Goal: Information Seeking & Learning: Learn about a topic

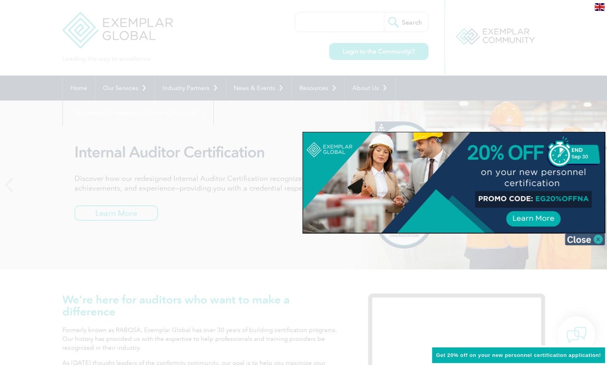
click at [588, 239] on img at bounding box center [585, 239] width 40 height 12
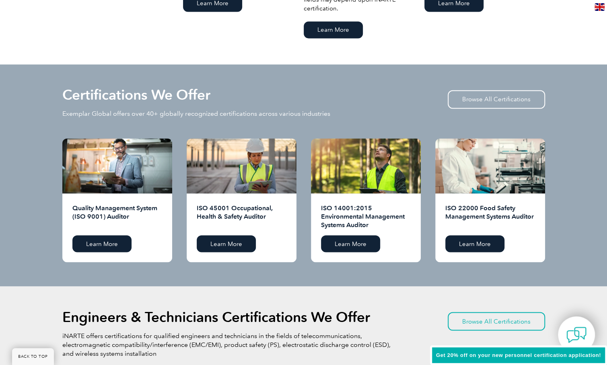
scroll to position [805, 0]
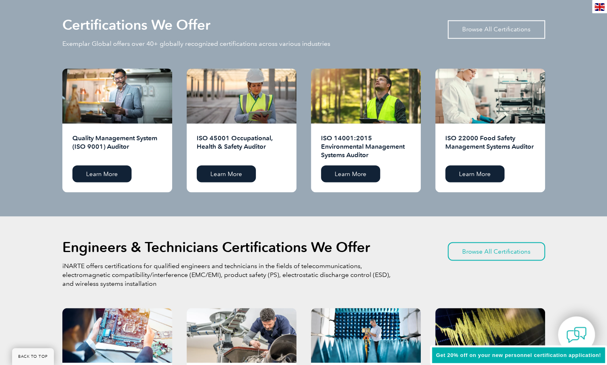
click at [491, 27] on link "Browse All Certifications" at bounding box center [496, 29] width 97 height 19
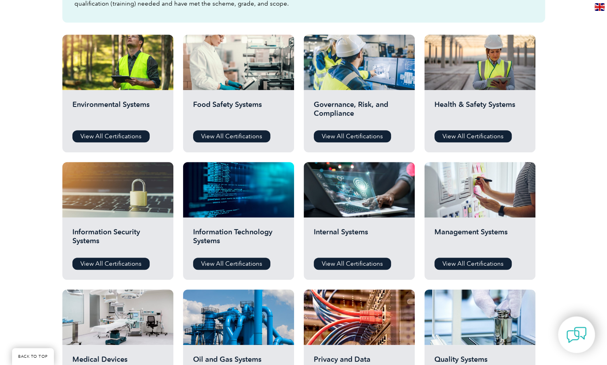
scroll to position [362, 0]
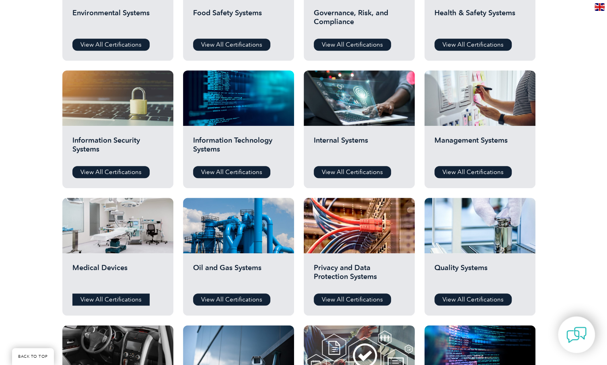
click at [97, 300] on link "View All Certifications" at bounding box center [110, 300] width 77 height 12
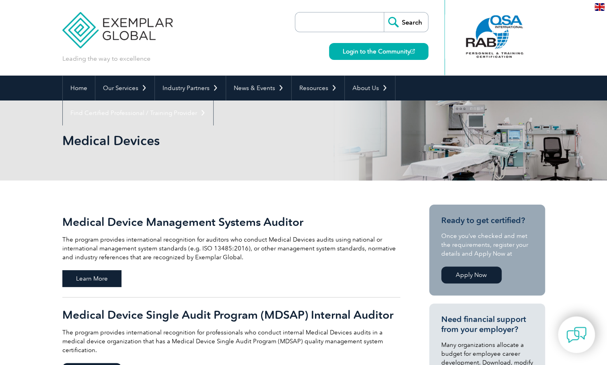
click at [116, 279] on span "Learn More" at bounding box center [91, 278] width 59 height 17
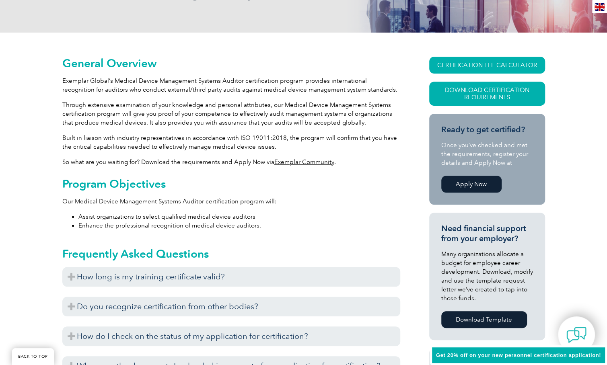
scroll to position [161, 0]
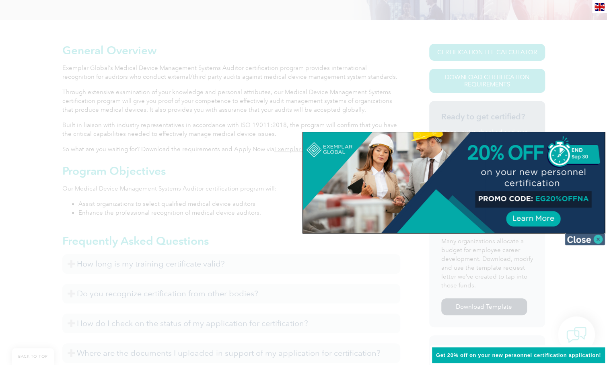
click at [588, 242] on img at bounding box center [585, 239] width 40 height 12
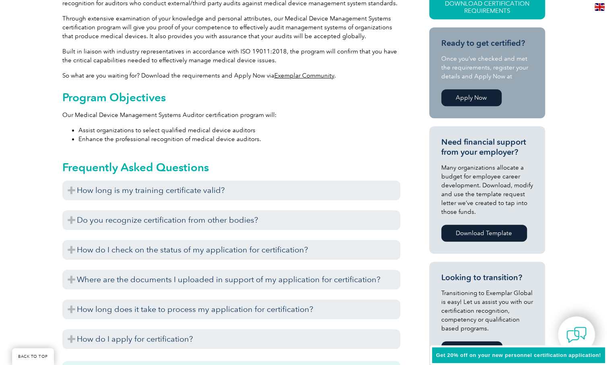
scroll to position [242, 0]
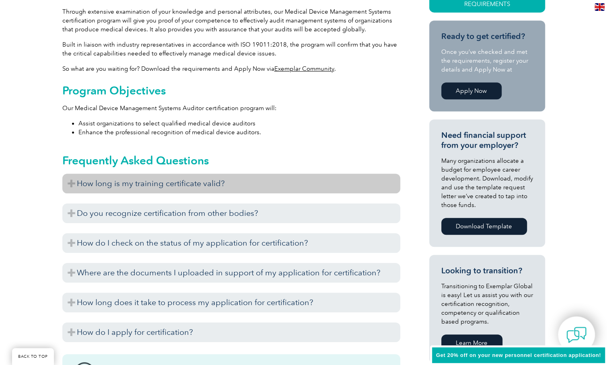
click at [165, 183] on h3 "How long is my training certificate valid?" at bounding box center [231, 184] width 338 height 20
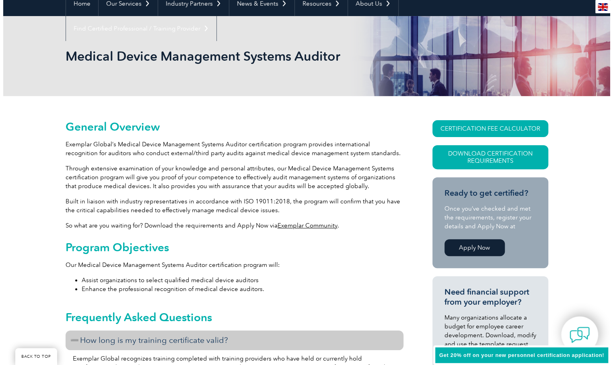
scroll to position [81, 0]
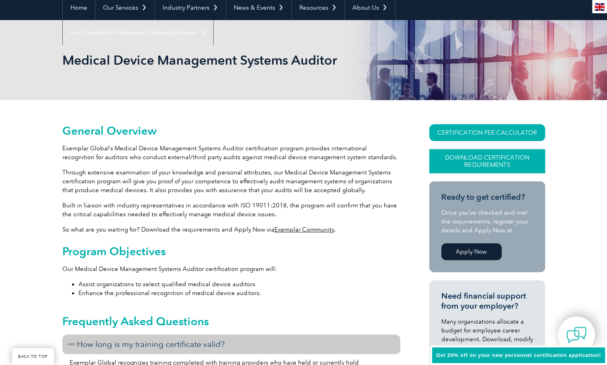
click at [487, 159] on link "Download Certification Requirements" at bounding box center [487, 161] width 116 height 24
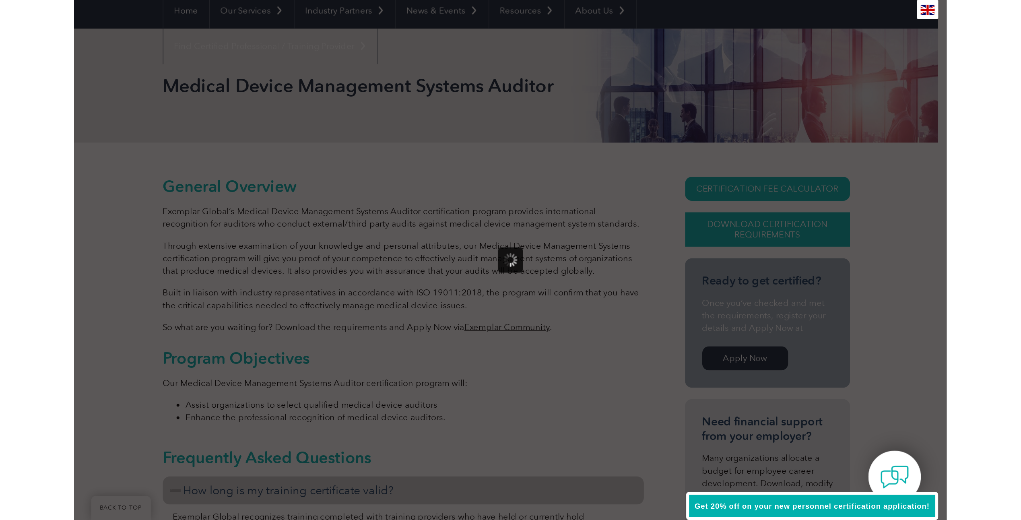
scroll to position [0, 0]
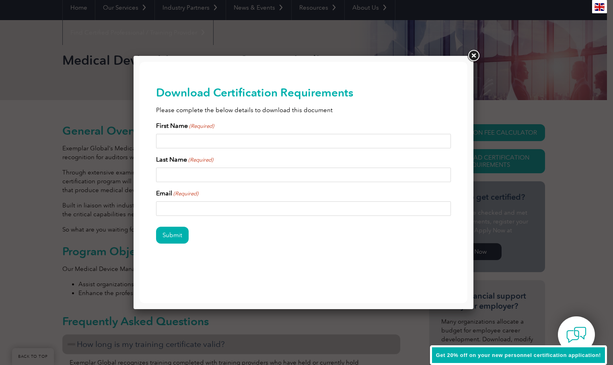
click at [481, 53] on div at bounding box center [306, 182] width 613 height 365
